Goal: Information Seeking & Learning: Find specific fact

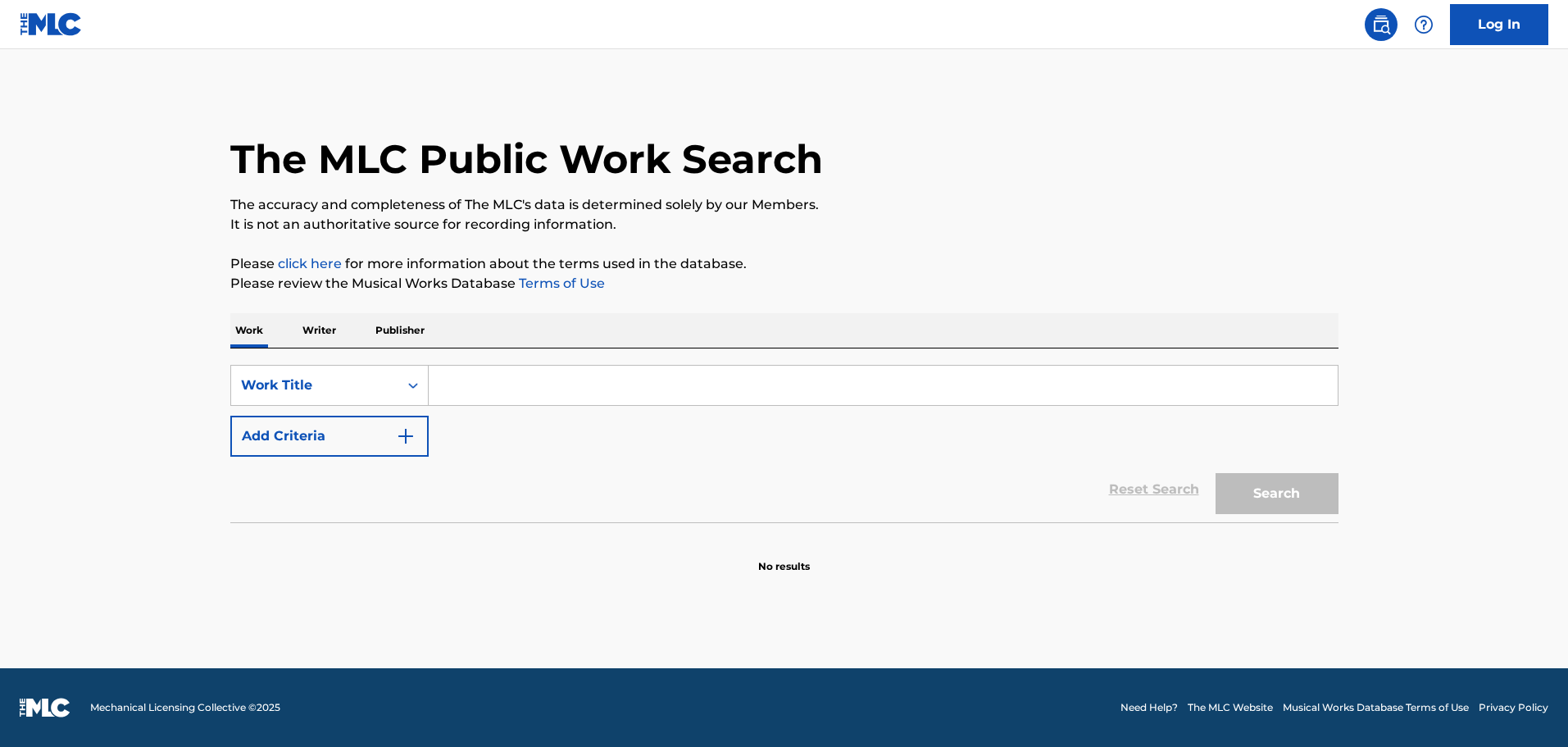
click at [505, 374] on input "Search Form" at bounding box center [883, 385] width 909 height 39
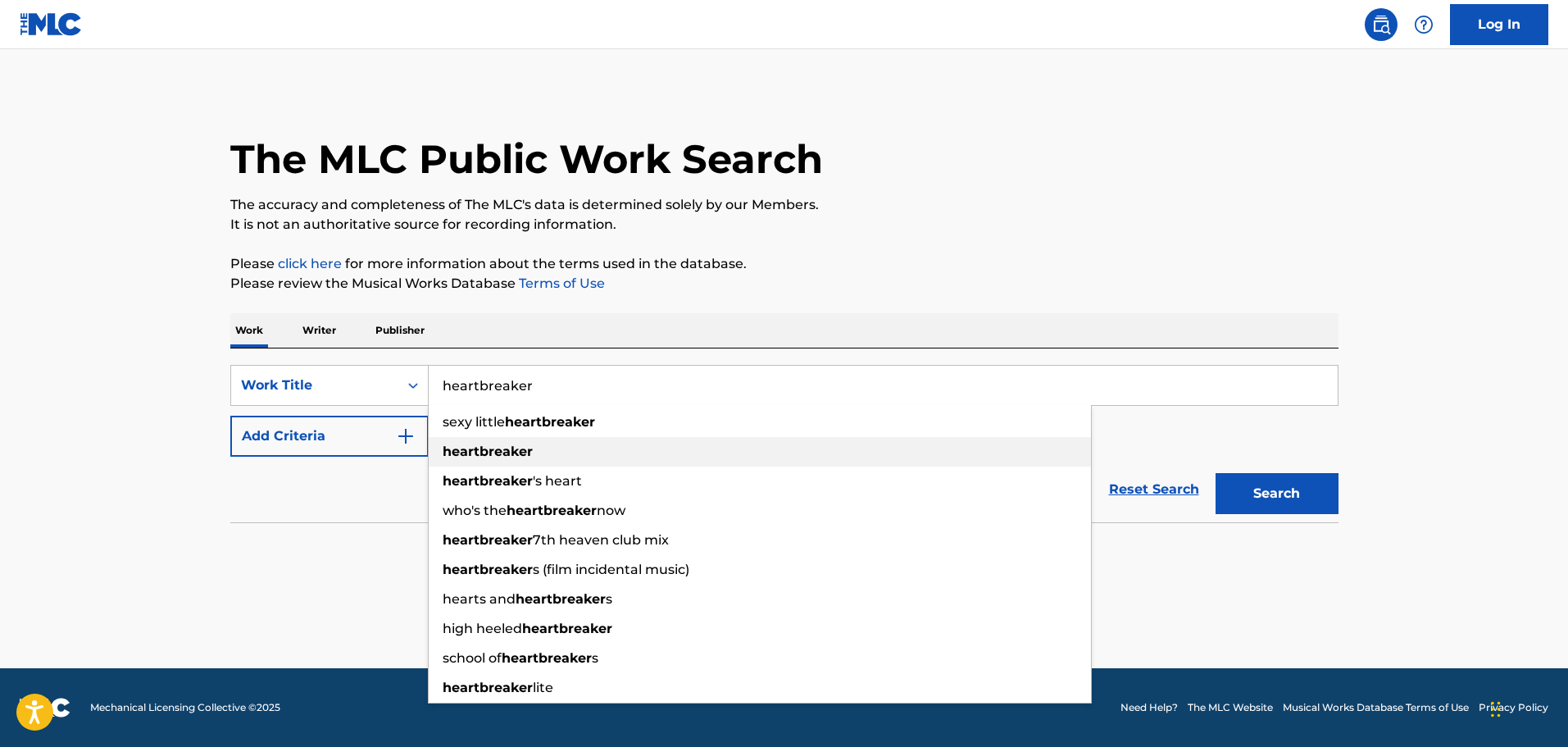
type input "heartbreaker"
click at [531, 452] on strong "heartbreaker" at bounding box center [488, 452] width 90 height 15
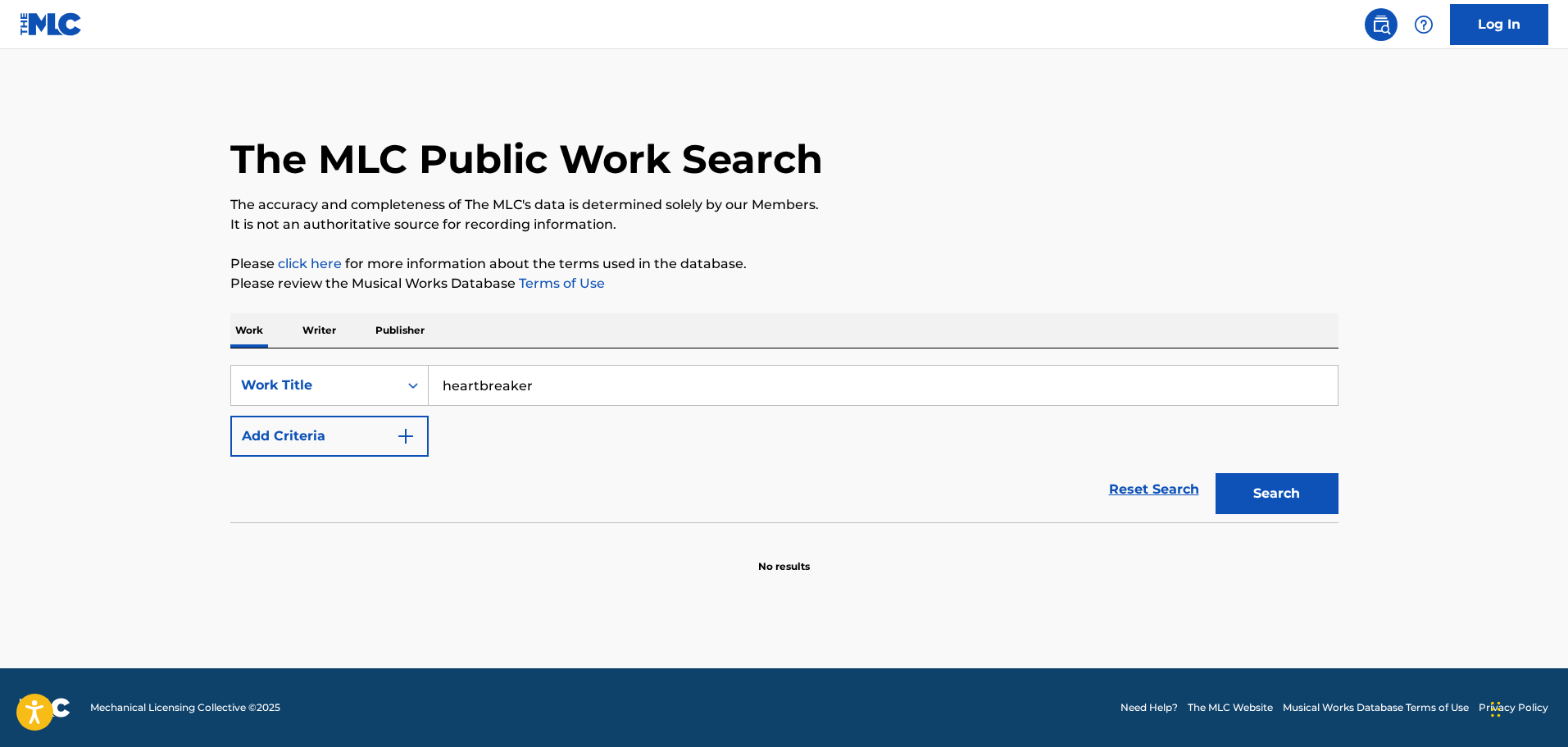
click at [400, 433] on img "Search Form" at bounding box center [405, 436] width 20 height 20
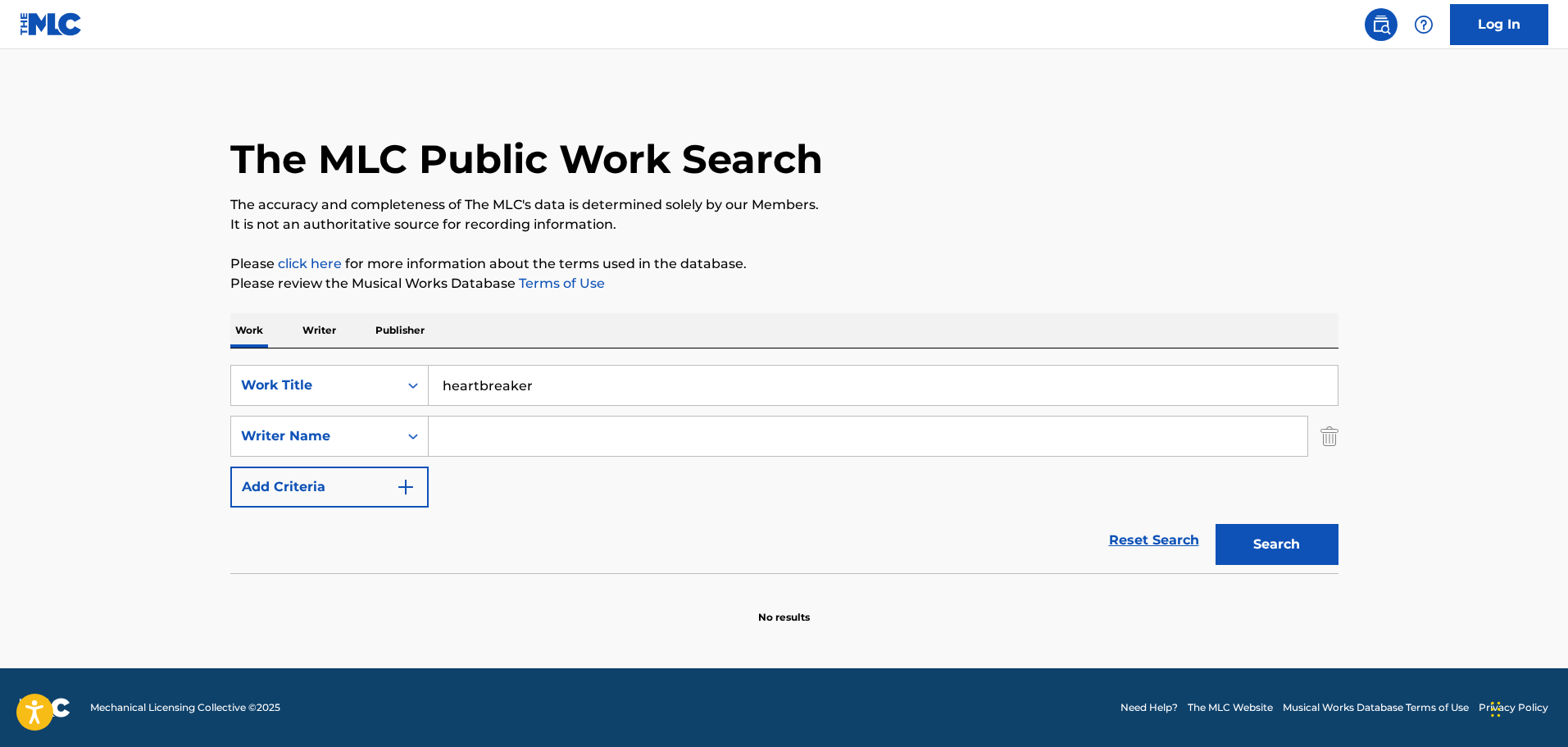
drag, startPoint x: 471, startPoint y: 422, endPoint x: 488, endPoint y: 405, distance: 24.0
click at [471, 414] on div "SearchWithCriteria934d799b-8960-46c5-864d-63e0a7bef1f4 Work Title heartbreaker …" at bounding box center [784, 435] width 1108 height 143
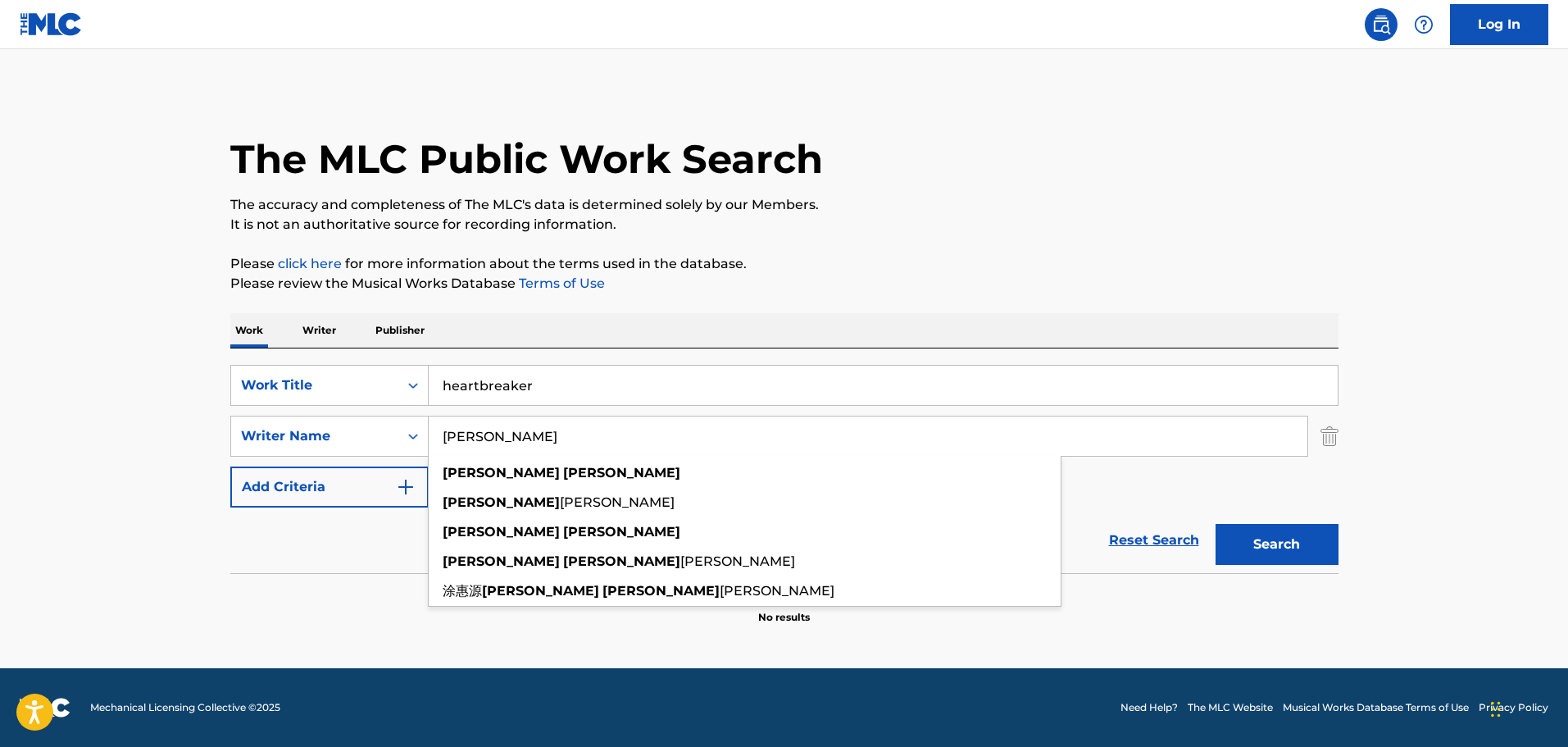
type input "[PERSON_NAME]"
click at [1215, 524] on button "Search" at bounding box center [1277, 544] width 123 height 41
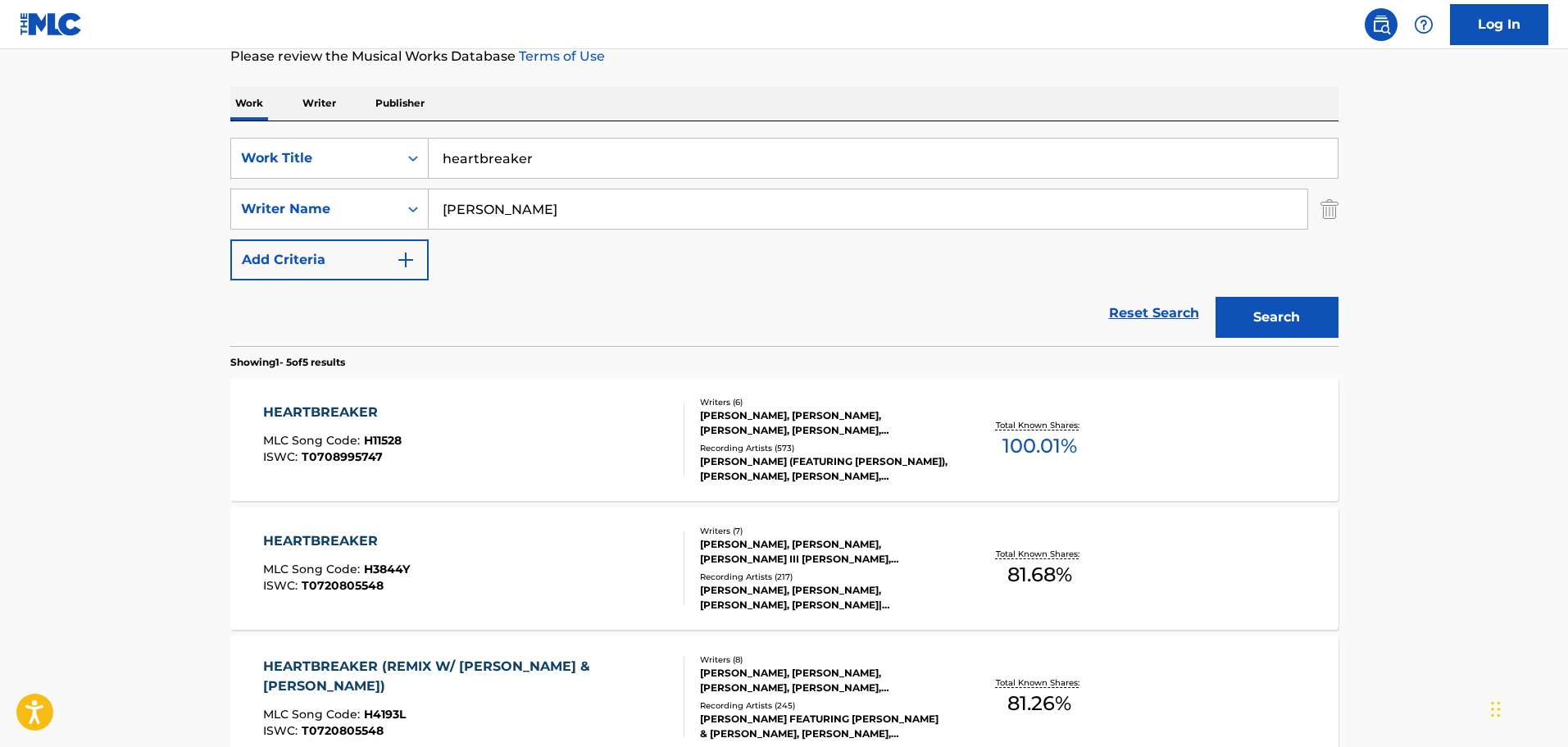
scroll to position [164, 0]
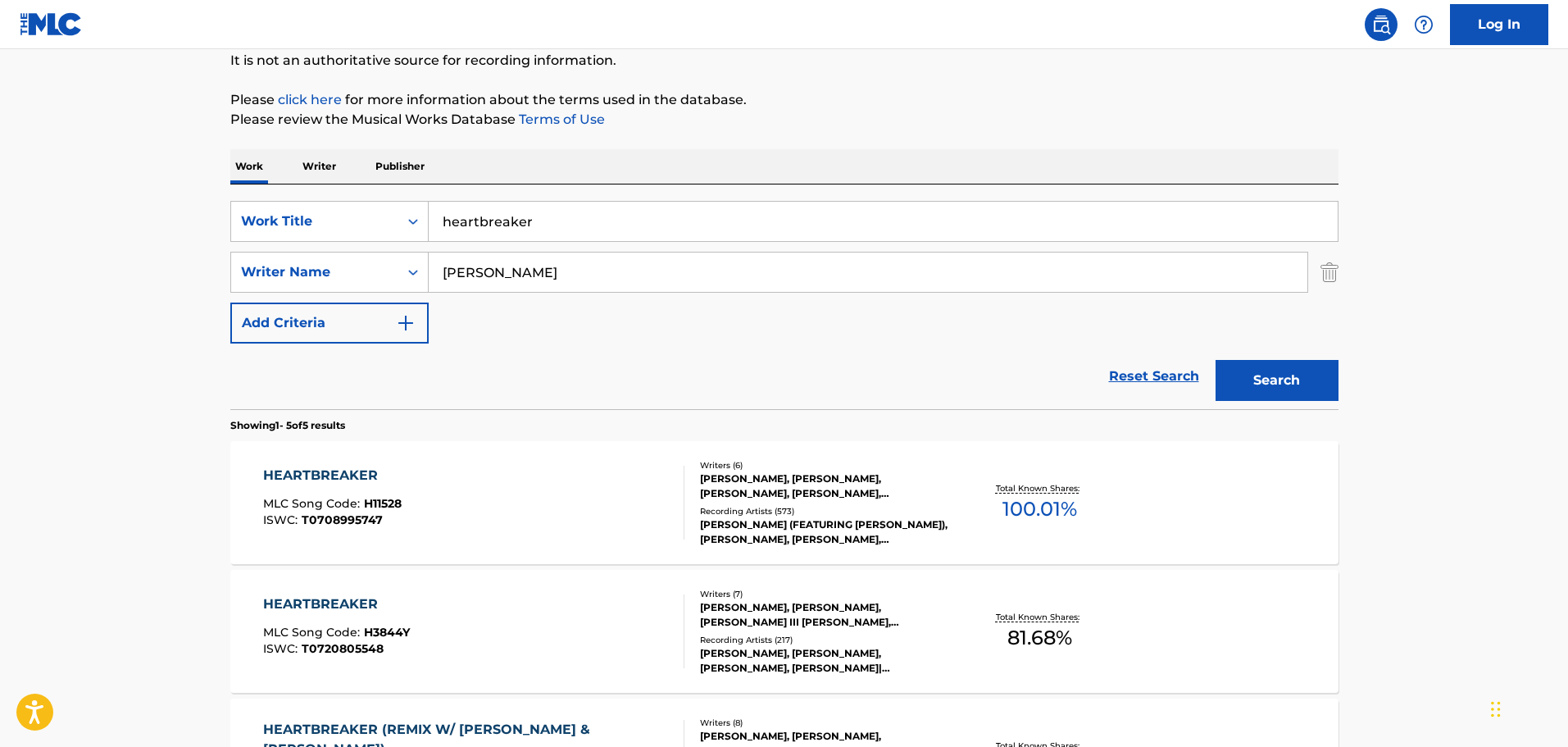
click at [743, 488] on div "[PERSON_NAME], [PERSON_NAME], [PERSON_NAME], [PERSON_NAME], [PERSON_NAME], [PER…" at bounding box center [823, 486] width 247 height 30
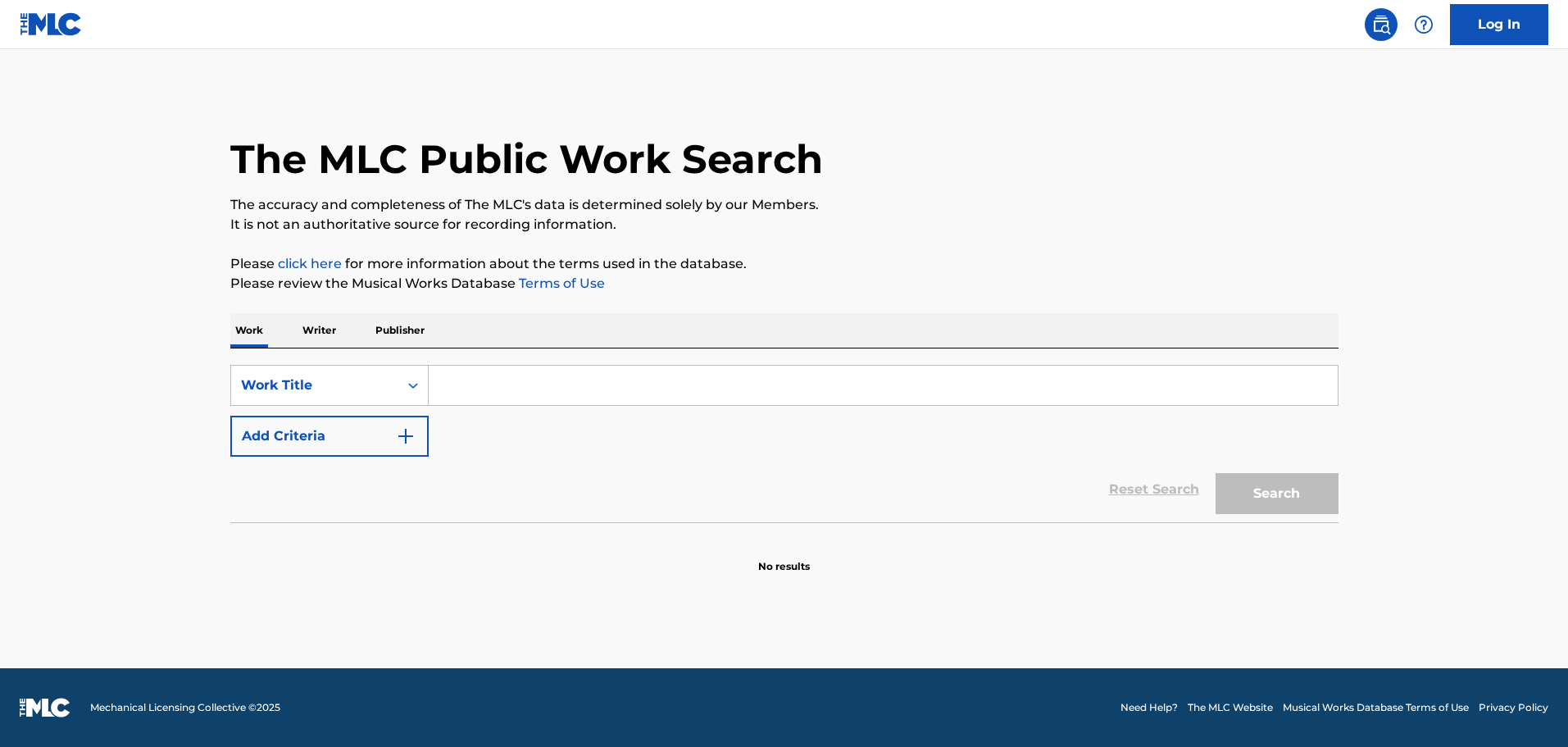
click at [506, 381] on input "Search Form" at bounding box center [883, 385] width 909 height 39
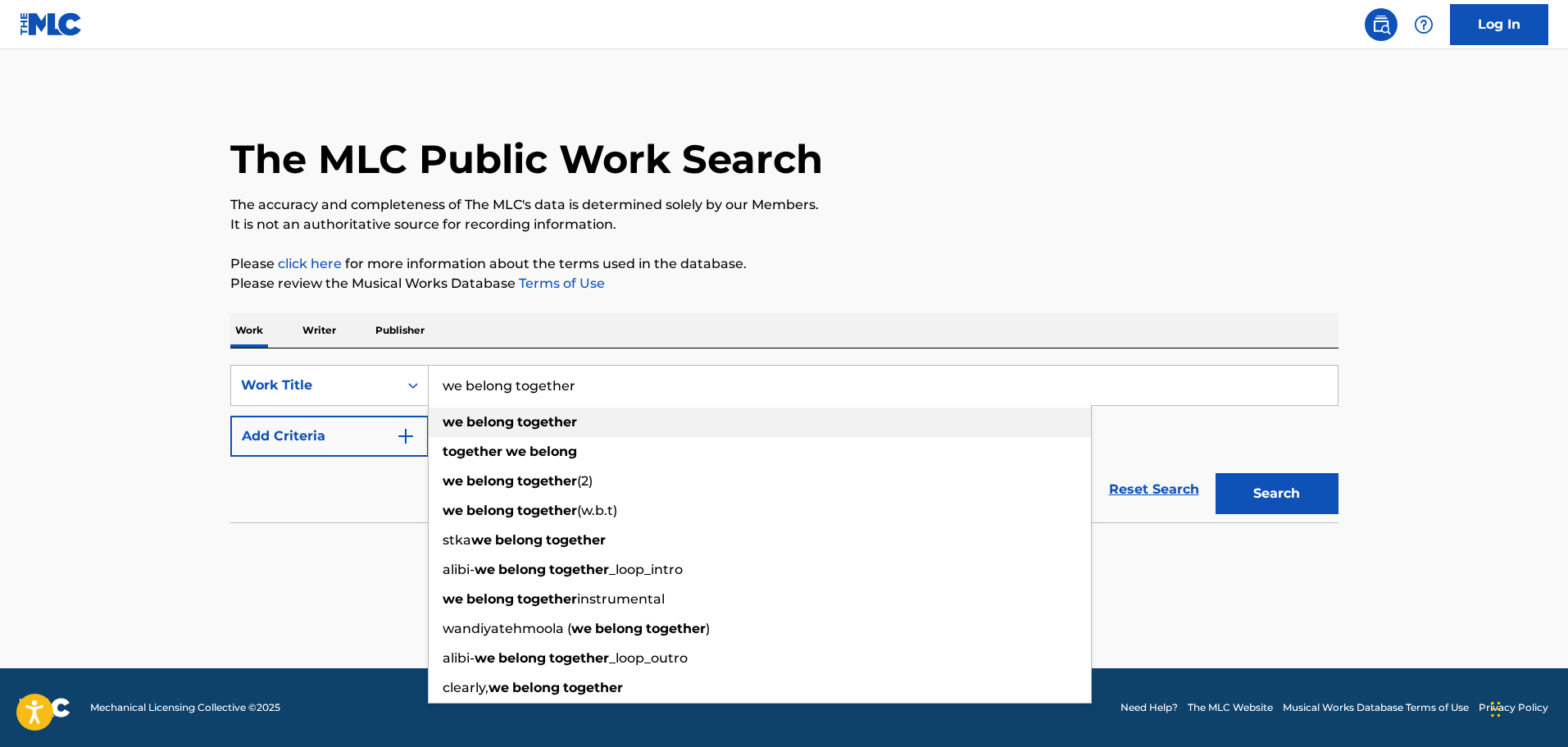
type input "we belong together"
click at [512, 416] on strong "belong" at bounding box center [491, 422] width 48 height 15
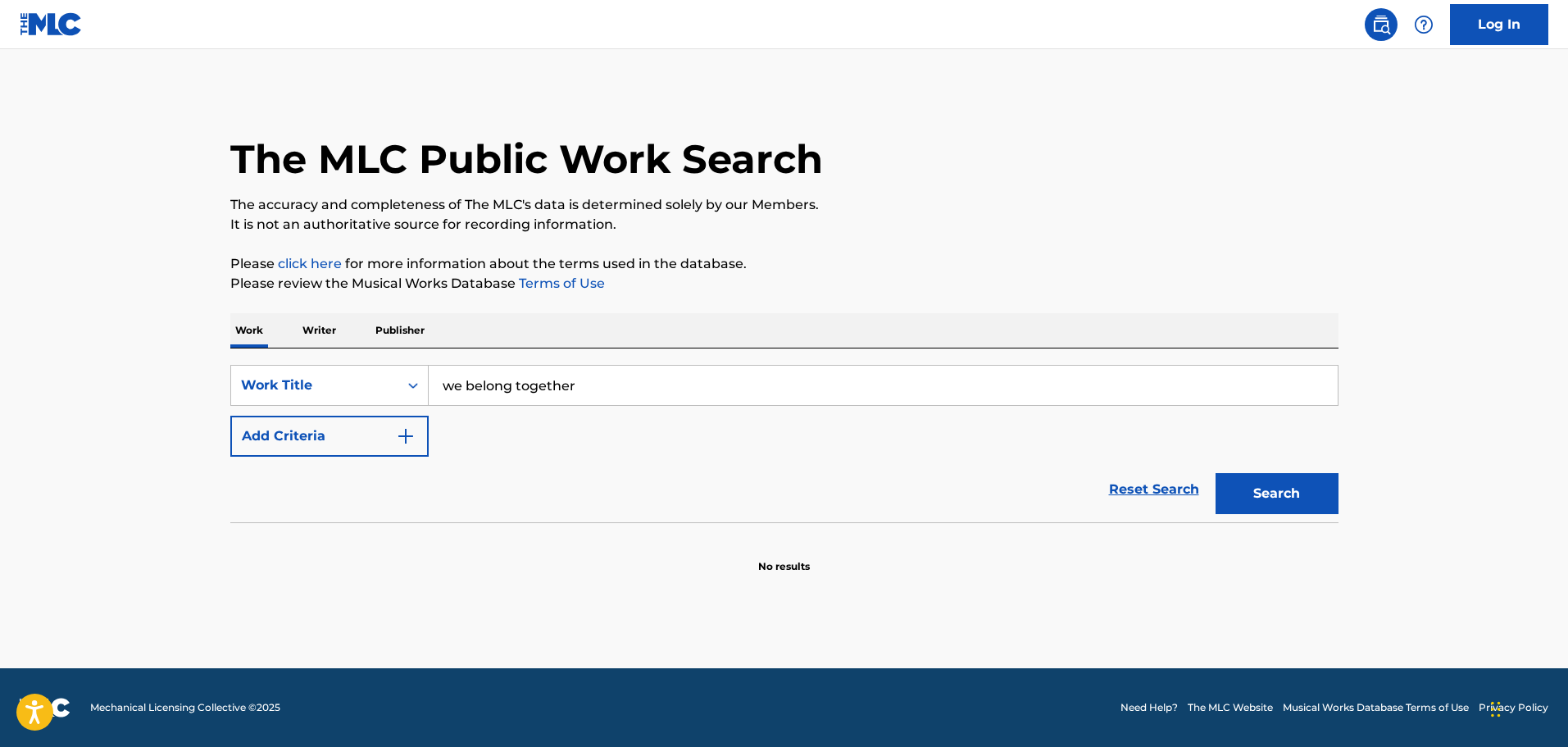
click at [390, 432] on button "Add Criteria" at bounding box center [329, 435] width 198 height 41
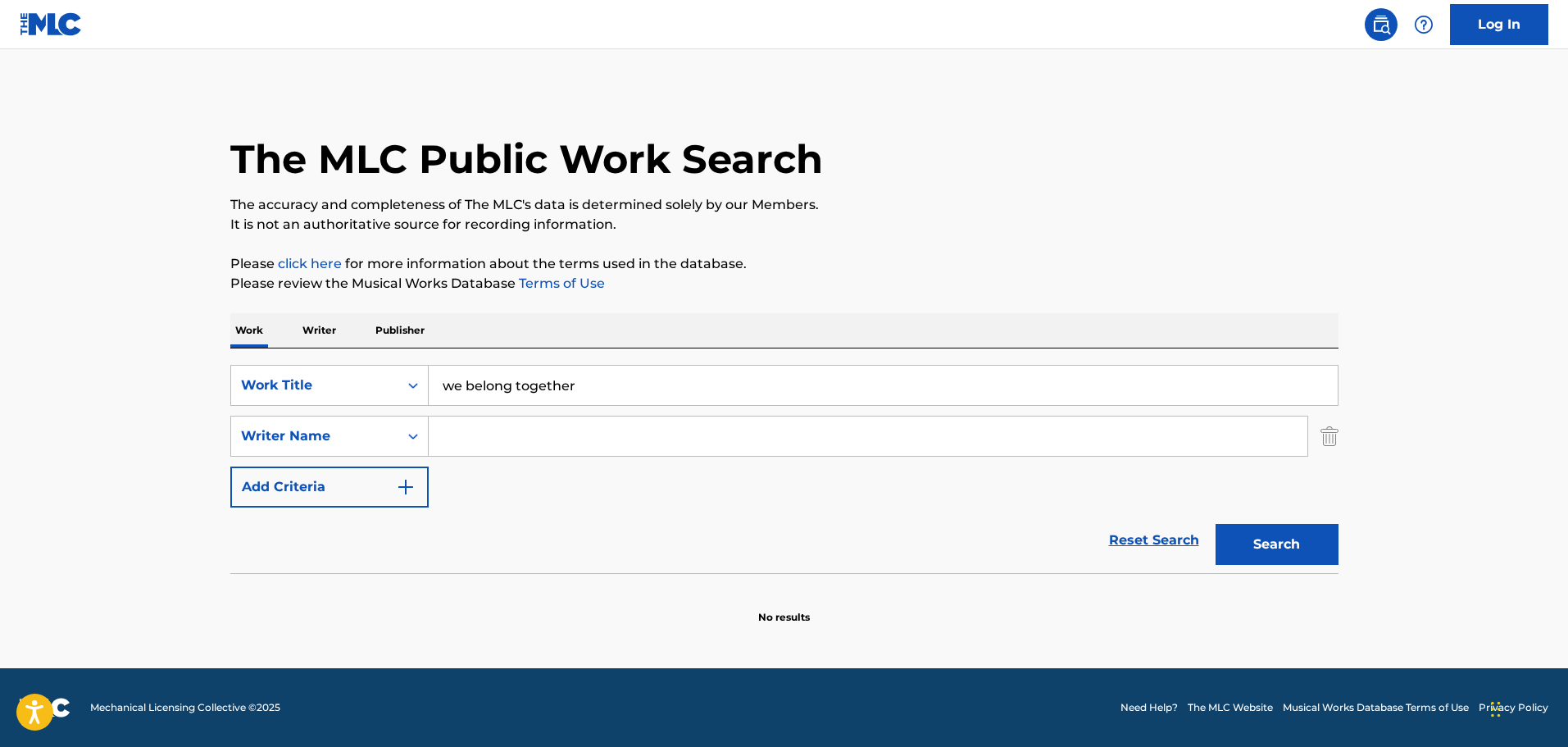
click at [465, 432] on input "Search Form" at bounding box center [867, 435] width 879 height 39
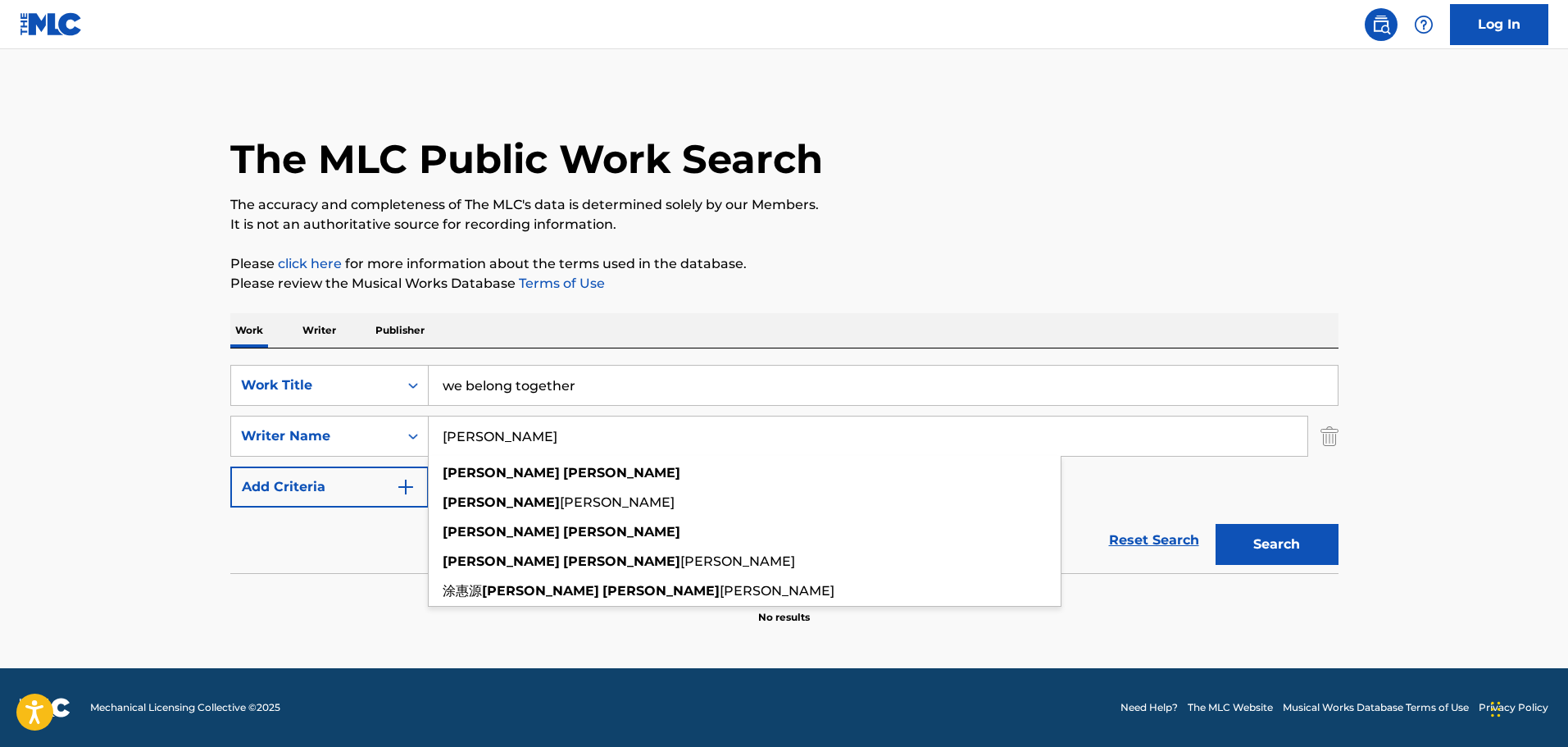
type input "[PERSON_NAME]"
click at [1215, 524] on button "Search" at bounding box center [1277, 544] width 123 height 41
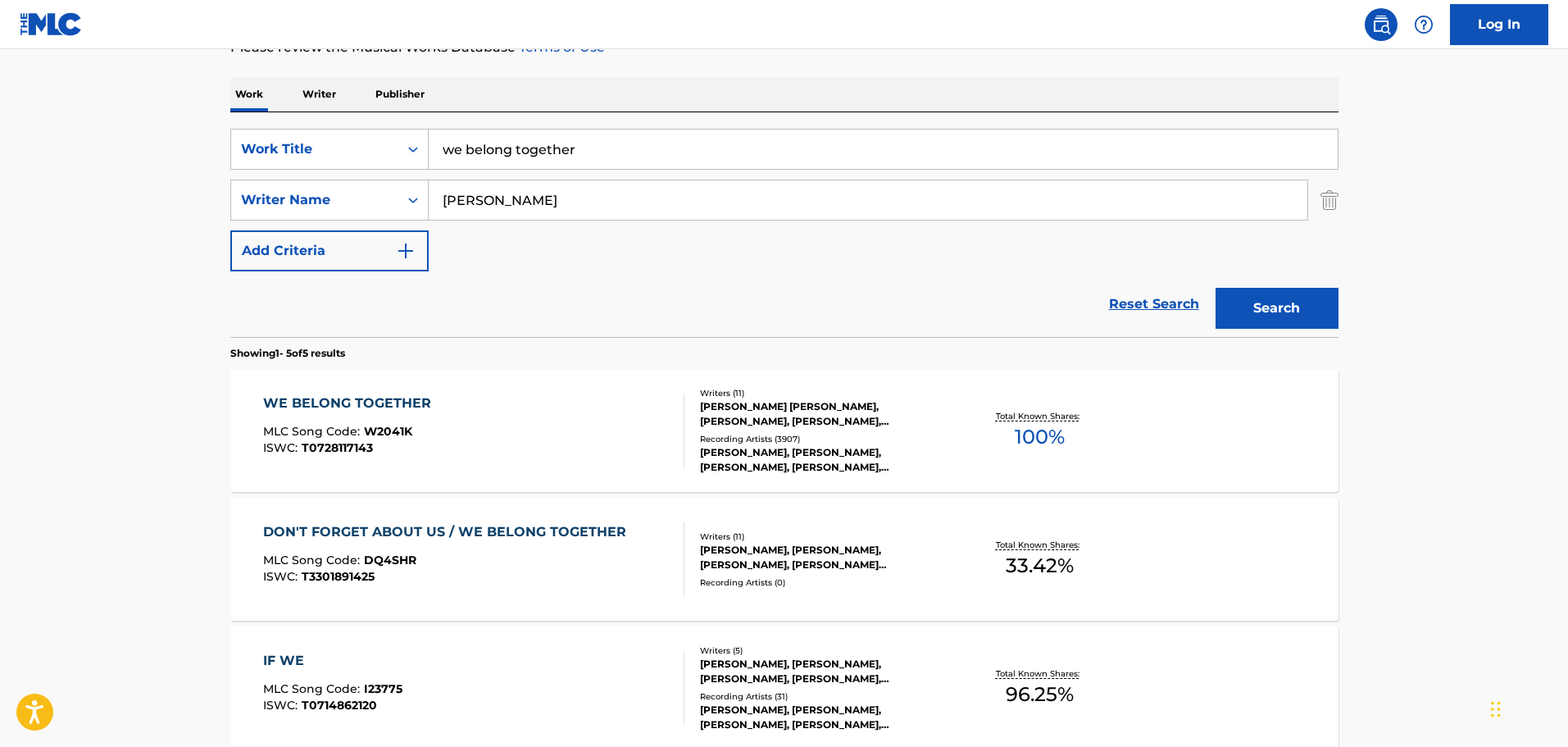
scroll to position [246, 0]
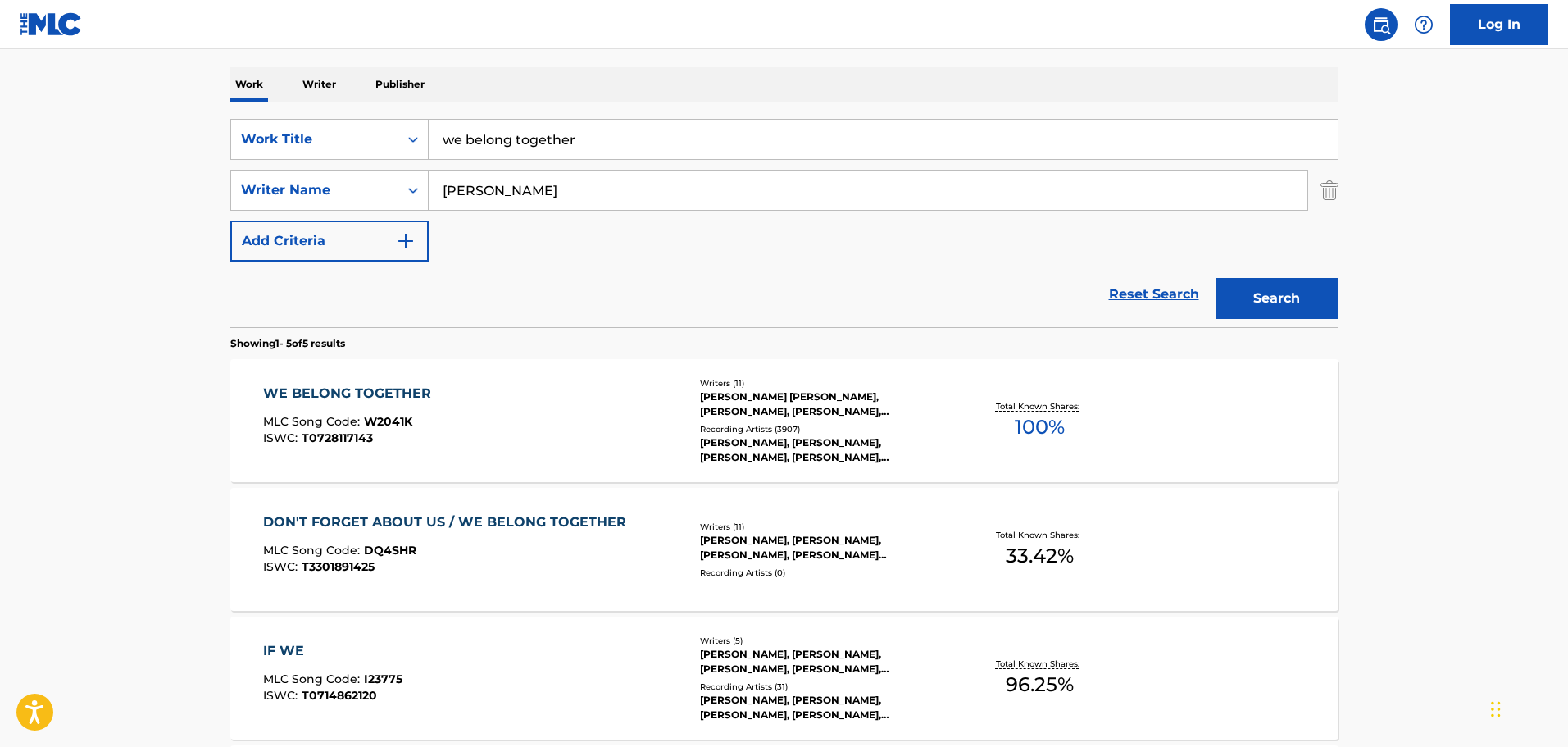
click at [721, 418] on div "JERMAINE DUPRI MAULDIN, KENNETH B EDMONDS, MARIAH CAREY, DARNELL BRISTOL, BOBBY…" at bounding box center [823, 404] width 247 height 30
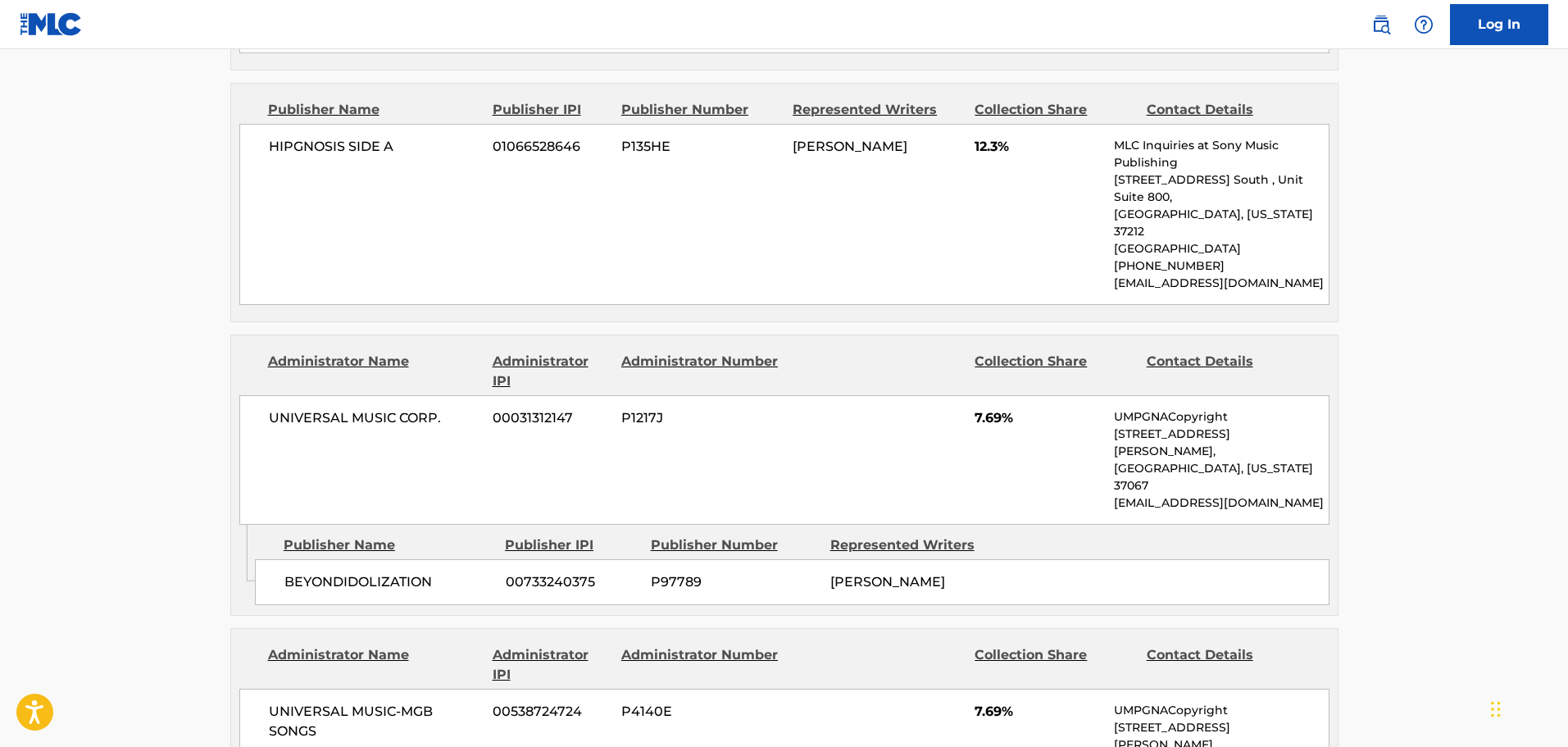
scroll to position [3443, 0]
